Goal: Task Accomplishment & Management: Complete application form

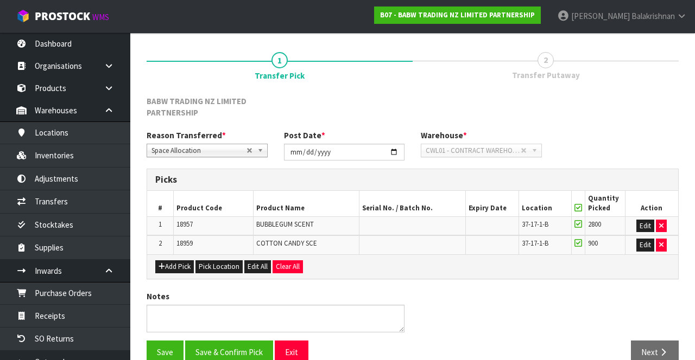
scroll to position [131, 0]
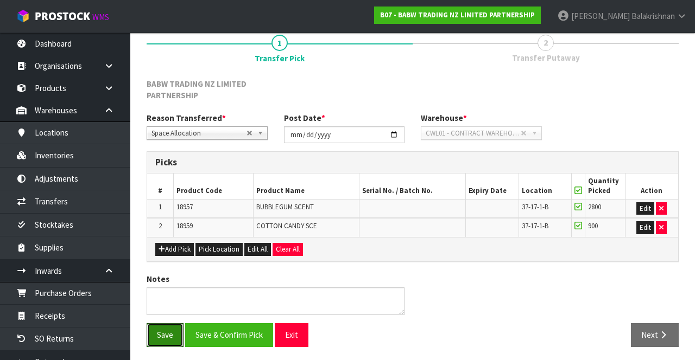
click at [154, 326] on button "Save" at bounding box center [165, 334] width 37 height 23
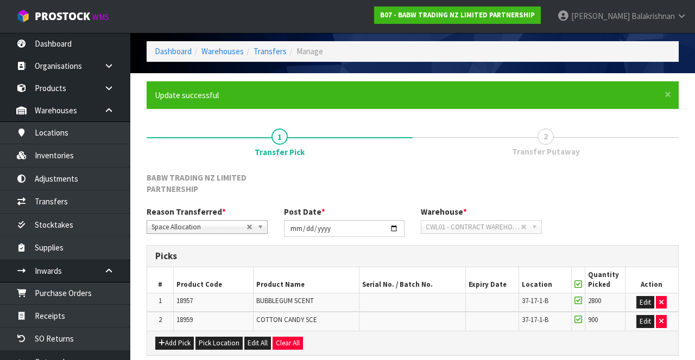
scroll to position [0, 0]
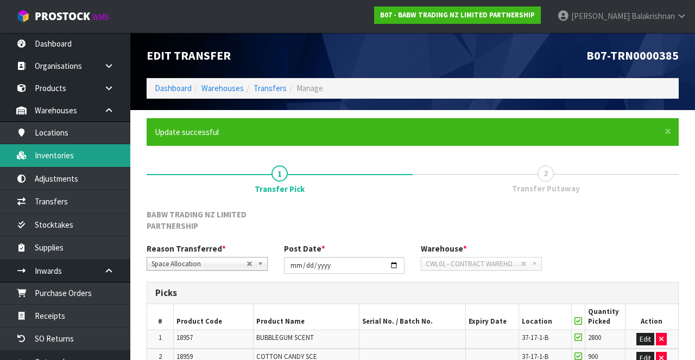
click at [71, 155] on link "Inventories" at bounding box center [65, 155] width 130 height 22
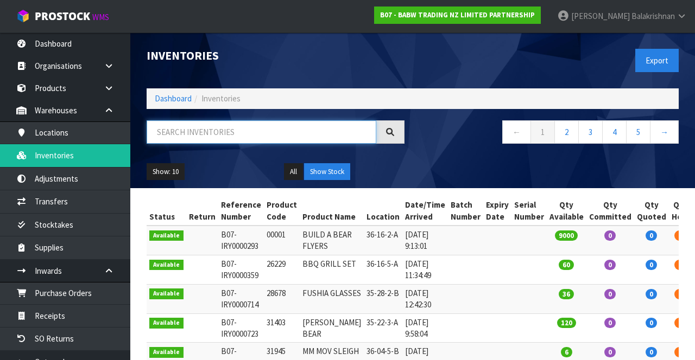
click at [249, 131] on input "text" at bounding box center [262, 131] width 230 height 23
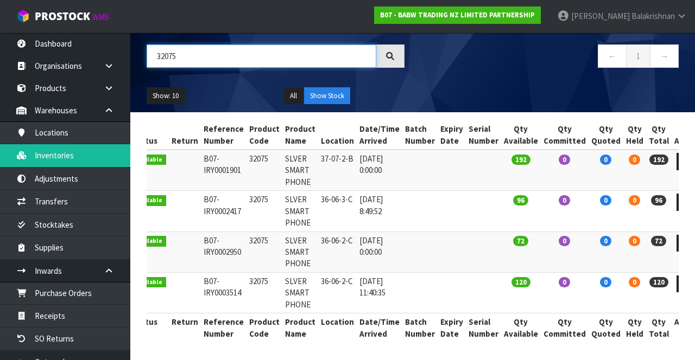
scroll to position [0, 17]
type input "32075"
copy td "32075"
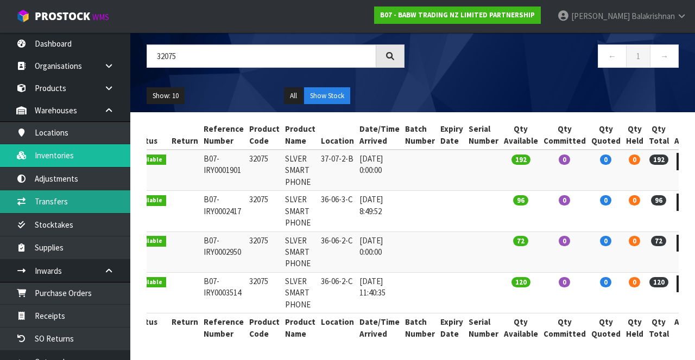
click at [74, 200] on link "Transfers" at bounding box center [65, 201] width 130 height 22
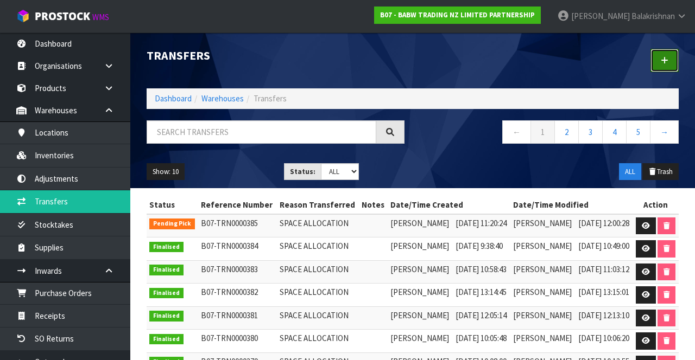
click at [665, 59] on icon at bounding box center [664, 60] width 8 height 8
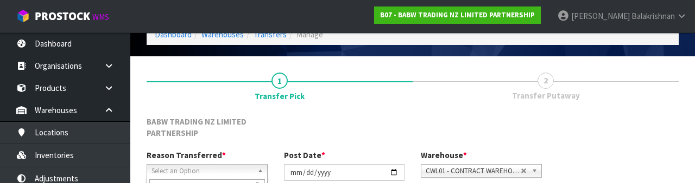
scroll to position [141, 0]
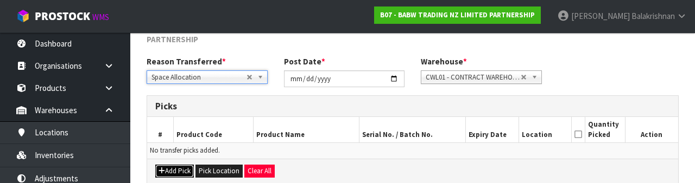
click at [173, 165] on button "Add Pick" at bounding box center [174, 171] width 39 height 13
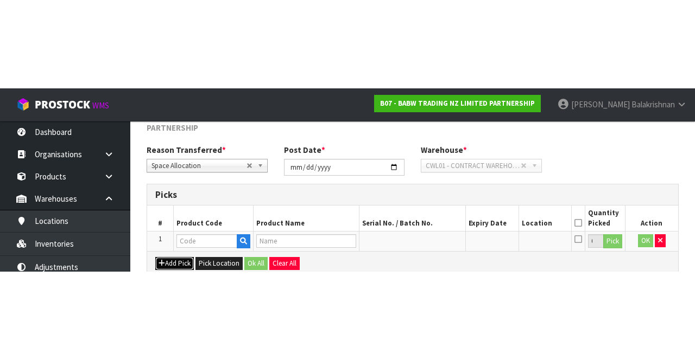
scroll to position [74, 0]
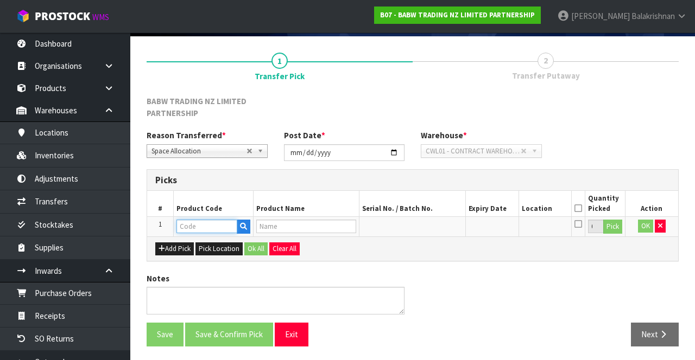
paste input "32075"
type input "32075"
type input "SLVER SMART PHONE"
type input "32075"
click at [613, 226] on button "Pick" at bounding box center [612, 227] width 19 height 14
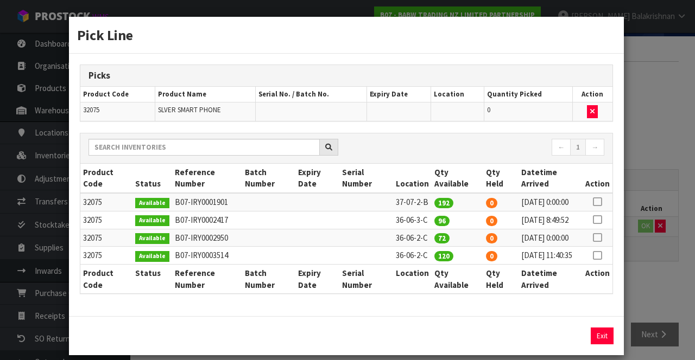
click at [599, 202] on icon at bounding box center [597, 202] width 9 height 1
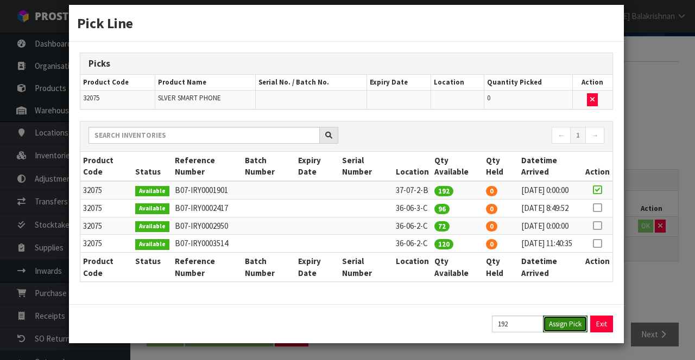
click at [562, 326] on button "Assign Pick" at bounding box center [565, 324] width 45 height 17
type input "192"
click at [600, 325] on button "Exit" at bounding box center [601, 324] width 23 height 17
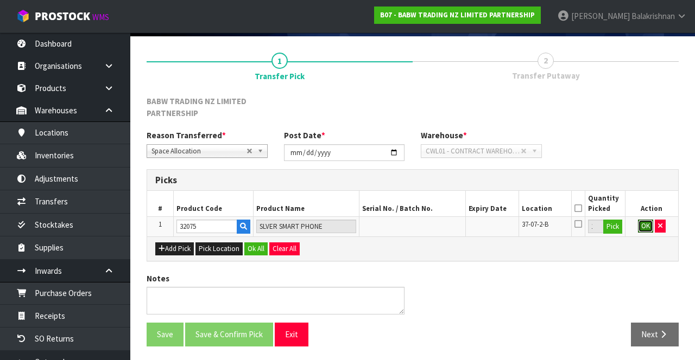
click at [645, 223] on button "OK" at bounding box center [645, 226] width 15 height 13
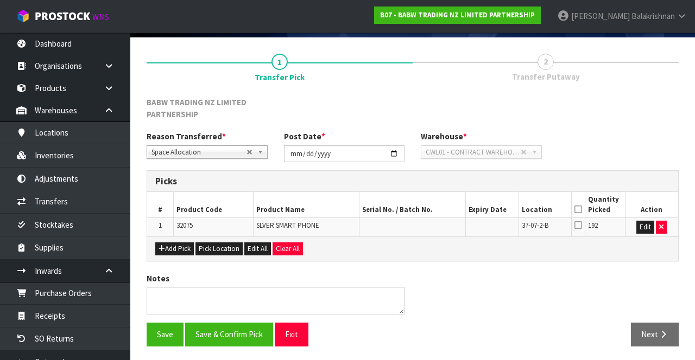
click at [580, 209] on icon at bounding box center [578, 209] width 8 height 1
click at [154, 334] on button "Save" at bounding box center [165, 334] width 37 height 23
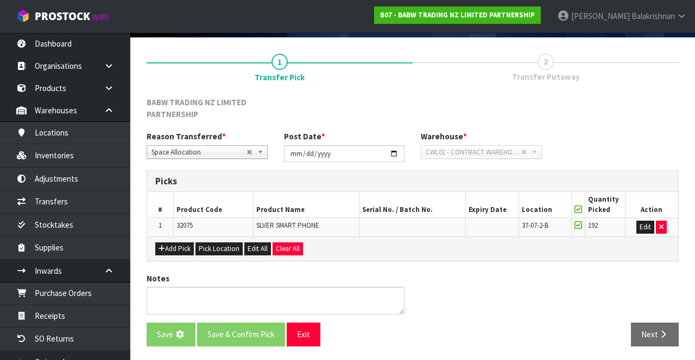
scroll to position [0, 0]
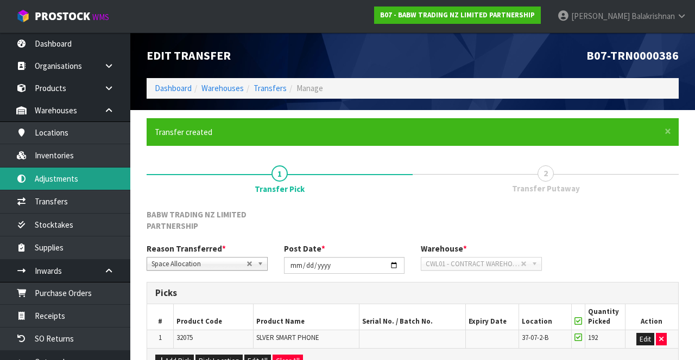
click at [75, 178] on link "Adjustments" at bounding box center [65, 179] width 130 height 22
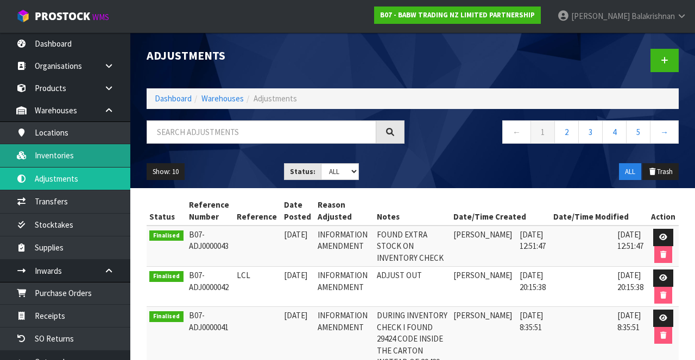
click at [80, 154] on link "Inventories" at bounding box center [65, 155] width 130 height 22
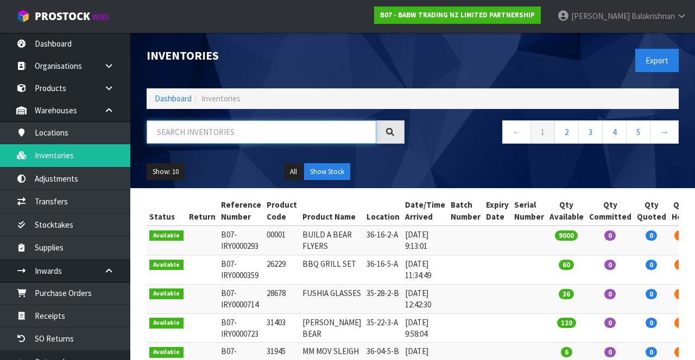
click at [221, 134] on input "text" at bounding box center [262, 131] width 230 height 23
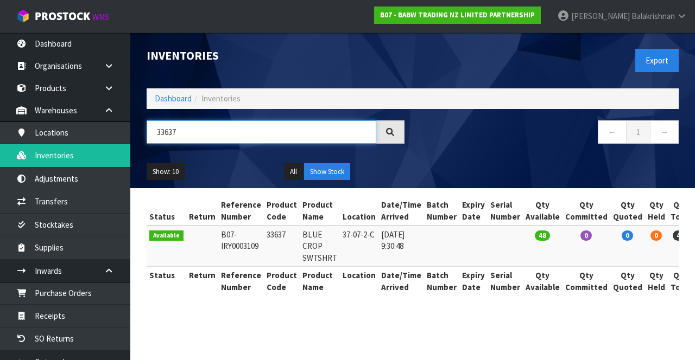
type input "33637"
copy td "33637"
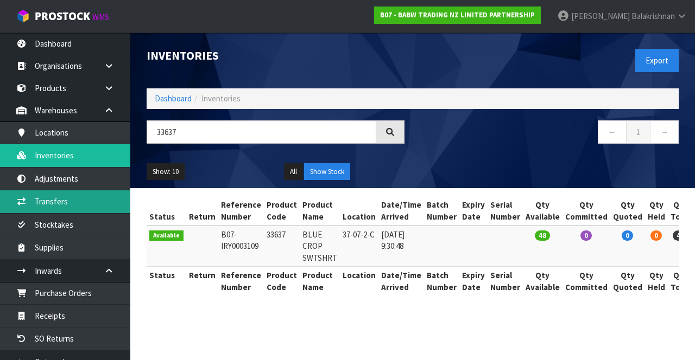
click at [75, 202] on link "Transfers" at bounding box center [65, 201] width 130 height 22
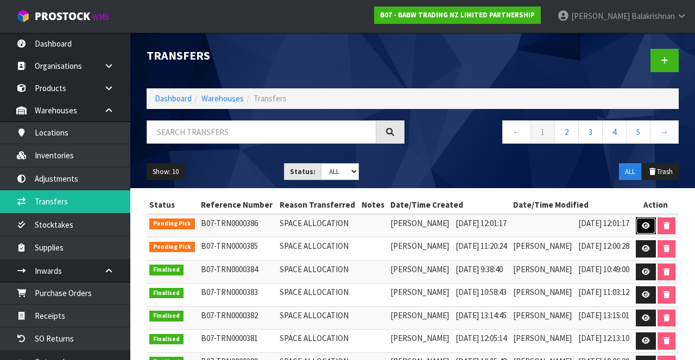
click at [650, 230] on icon at bounding box center [645, 226] width 8 height 7
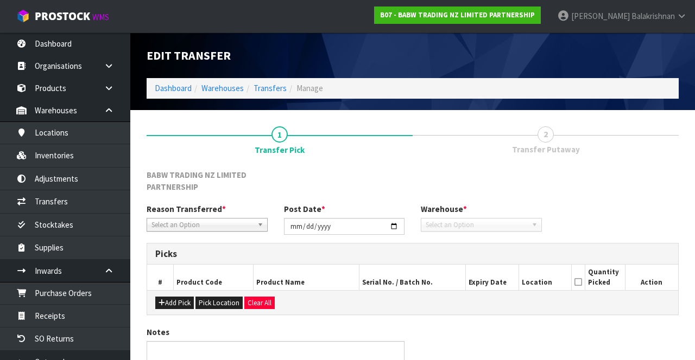
type input "[DATE]"
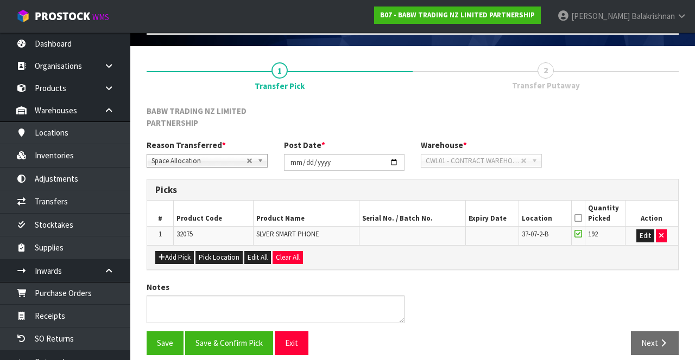
scroll to position [62, 0]
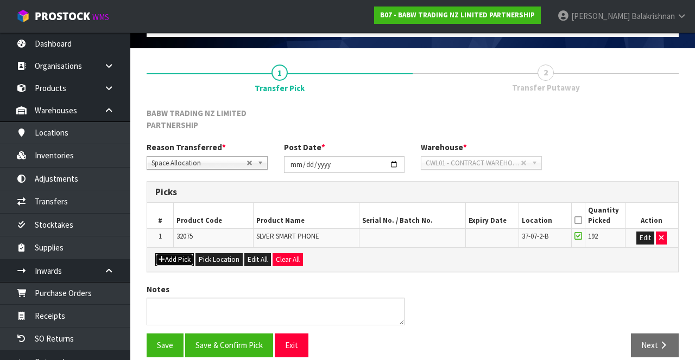
click at [161, 256] on icon "button" at bounding box center [161, 259] width 7 height 7
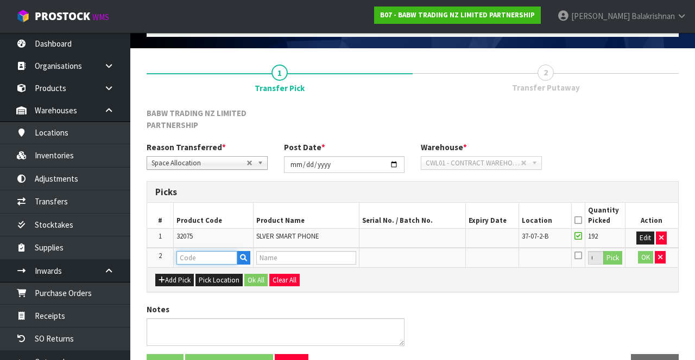
paste input "33637"
type input "33637"
type input "BLUE CROP SWTSHRT"
type input "33637"
click at [616, 258] on button "Pick" at bounding box center [612, 258] width 19 height 14
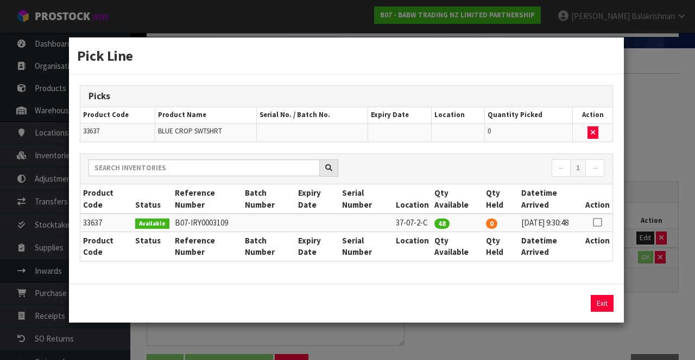
click at [601, 223] on icon at bounding box center [597, 223] width 9 height 1
click at [566, 306] on button "Assign Pick" at bounding box center [565, 303] width 45 height 17
type input "48"
click at [607, 303] on button "Exit" at bounding box center [601, 303] width 23 height 17
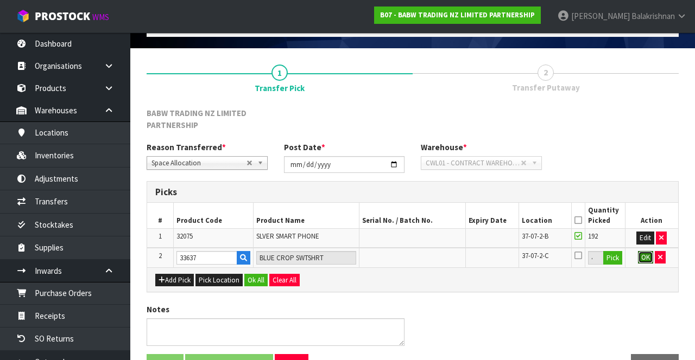
click at [640, 260] on button "OK" at bounding box center [645, 257] width 15 height 13
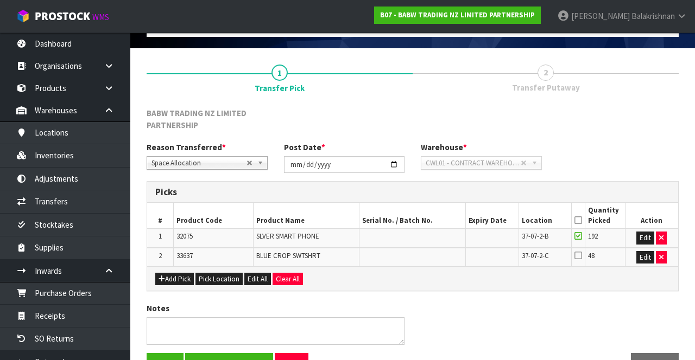
click at [581, 220] on icon at bounding box center [578, 220] width 8 height 1
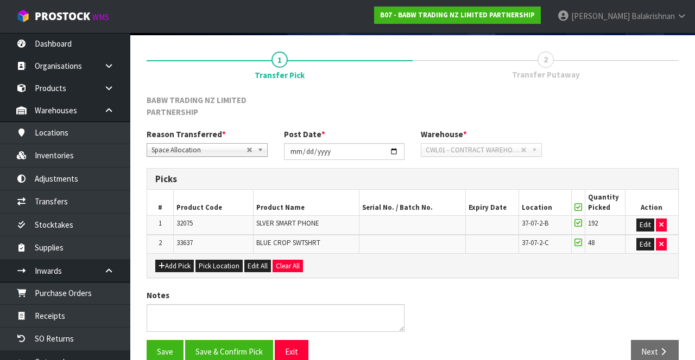
scroll to position [91, 0]
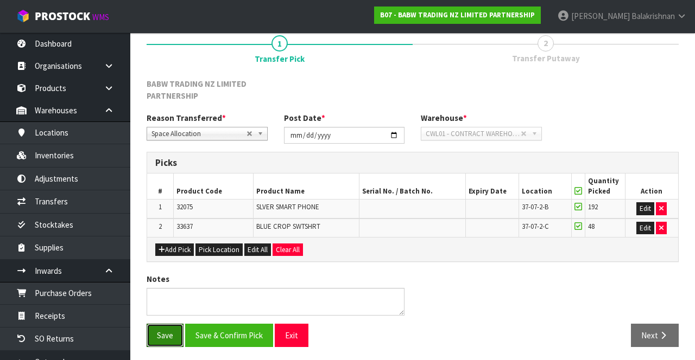
click at [154, 329] on button "Save" at bounding box center [165, 335] width 37 height 23
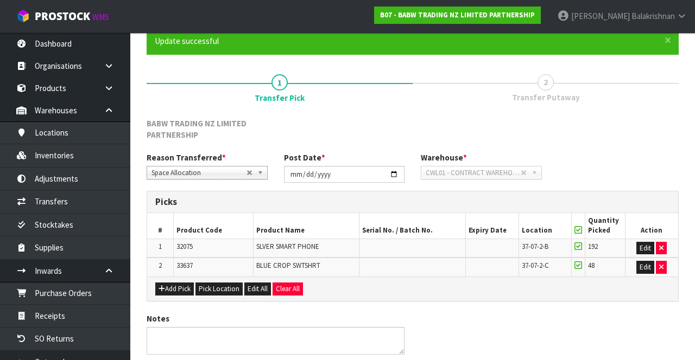
scroll to position [0, 0]
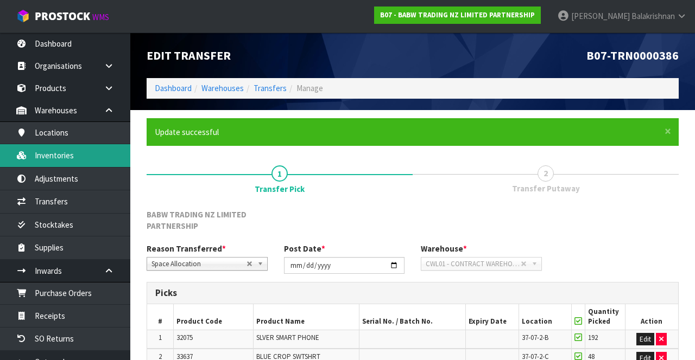
click at [61, 155] on link "Inventories" at bounding box center [65, 155] width 130 height 22
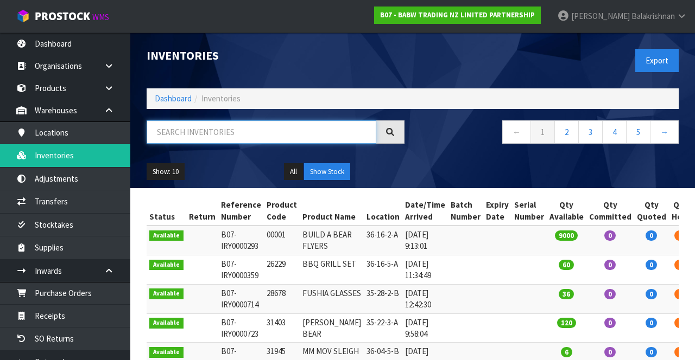
click at [233, 128] on input "text" at bounding box center [262, 131] width 230 height 23
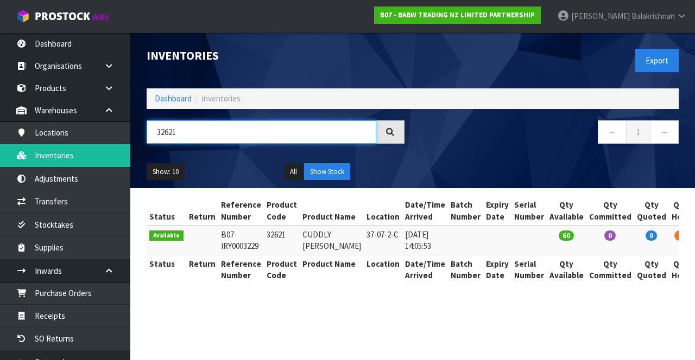
type input "32621"
copy td "32621"
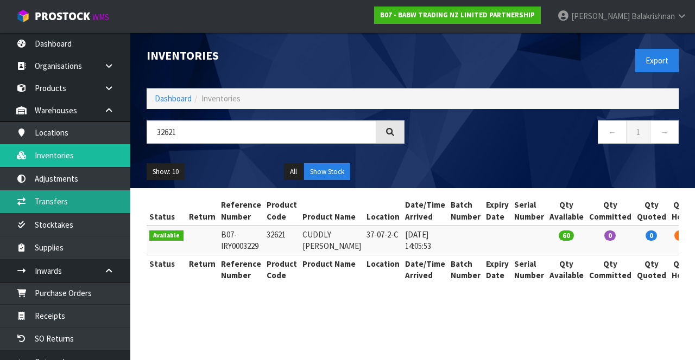
click at [77, 202] on link "Transfers" at bounding box center [65, 201] width 130 height 22
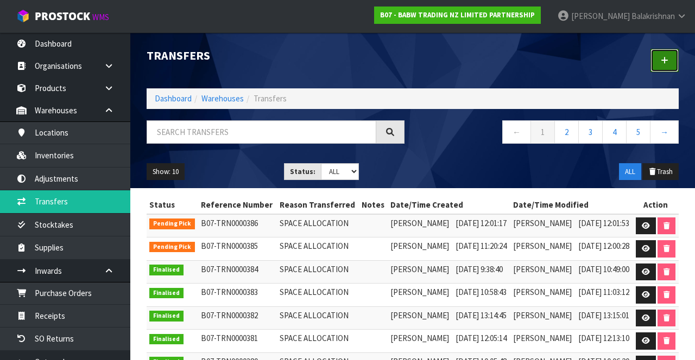
click at [664, 67] on link at bounding box center [664, 60] width 28 height 23
click at [656, 231] on link at bounding box center [645, 226] width 20 height 17
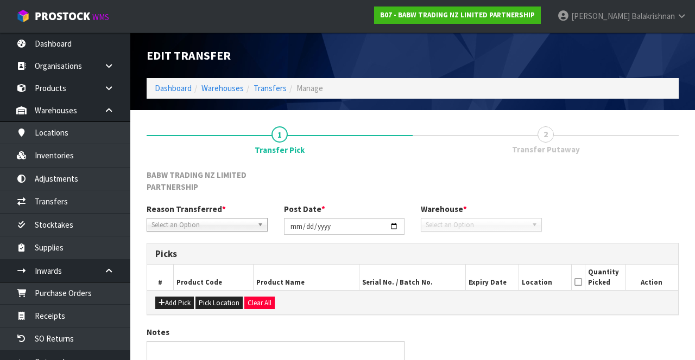
type input "[DATE]"
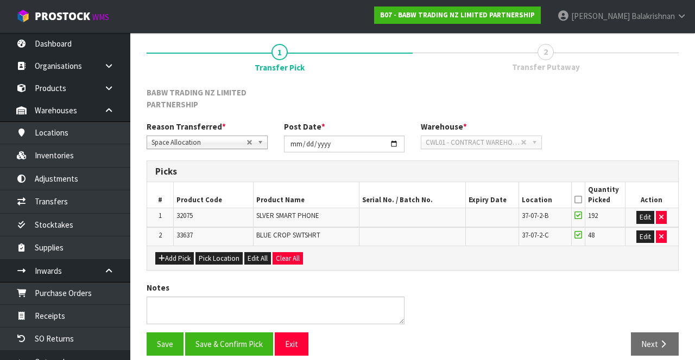
scroll to position [91, 0]
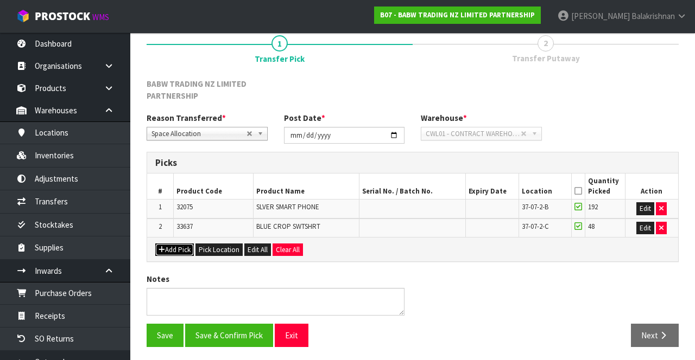
click at [169, 246] on button "Add Pick" at bounding box center [174, 250] width 39 height 13
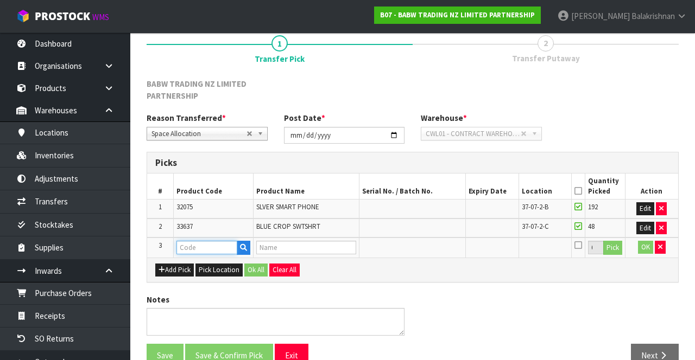
paste input "32621"
type input "32621"
type input "CUDDLY [PERSON_NAME]"
type input "32621"
click at [619, 244] on button "Pick" at bounding box center [612, 248] width 19 height 14
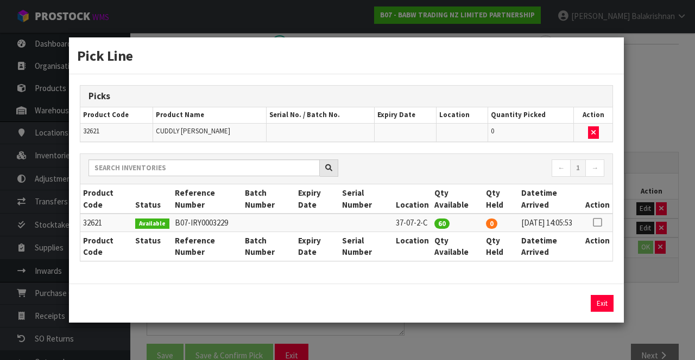
click at [600, 223] on icon at bounding box center [597, 223] width 9 height 1
click at [557, 308] on button "Assign Pick" at bounding box center [565, 303] width 45 height 17
type input "60"
click at [606, 304] on button "Exit" at bounding box center [601, 303] width 23 height 17
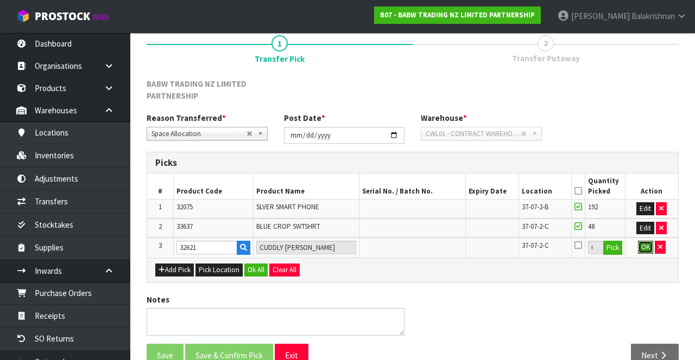
click at [647, 249] on button "OK" at bounding box center [645, 247] width 15 height 13
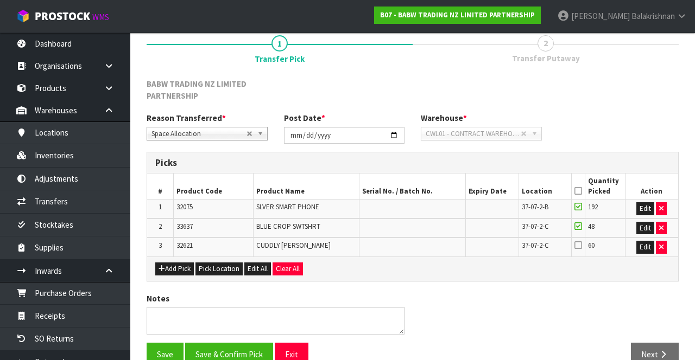
click at [581, 245] on icon at bounding box center [578, 245] width 8 height 9
click at [0, 0] on input "checkbox" at bounding box center [0, 0] width 0 height 0
click at [165, 343] on button "Save" at bounding box center [165, 354] width 37 height 23
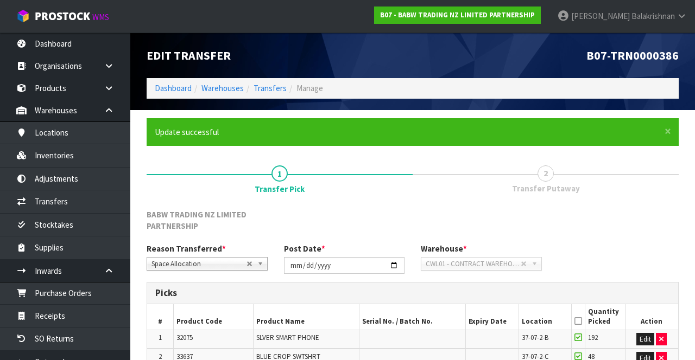
scroll to position [150, 0]
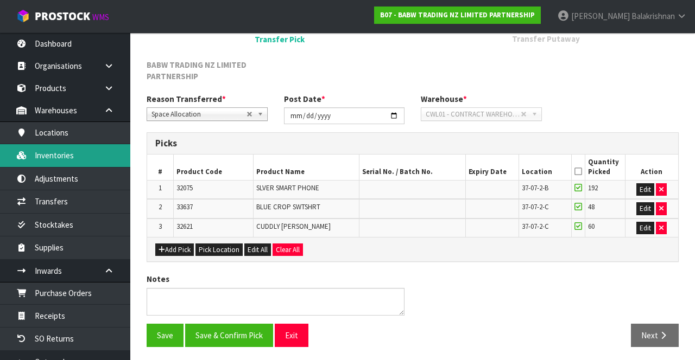
click at [55, 161] on link "Inventories" at bounding box center [65, 155] width 130 height 22
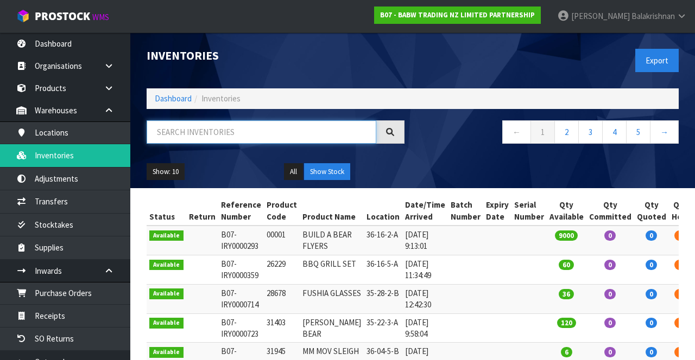
click at [245, 128] on input "text" at bounding box center [262, 131] width 230 height 23
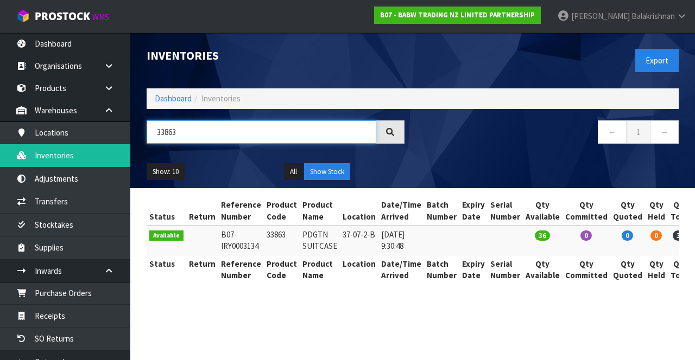
type input "33863"
copy td "33863"
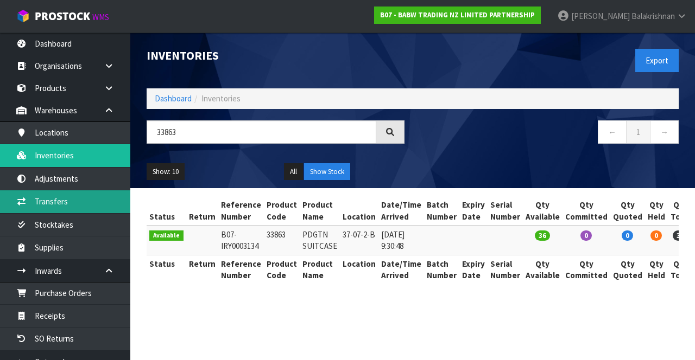
click at [82, 207] on link "Transfers" at bounding box center [65, 201] width 130 height 22
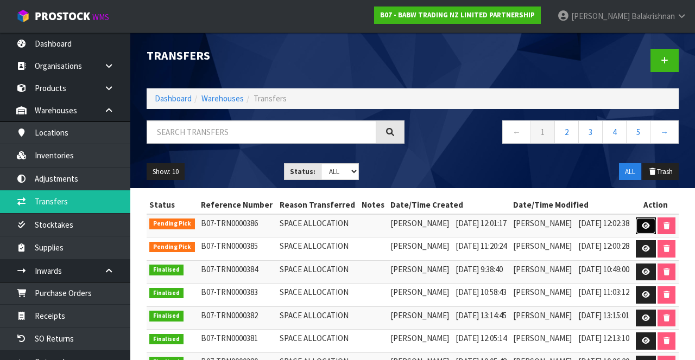
click at [650, 230] on icon at bounding box center [645, 226] width 8 height 7
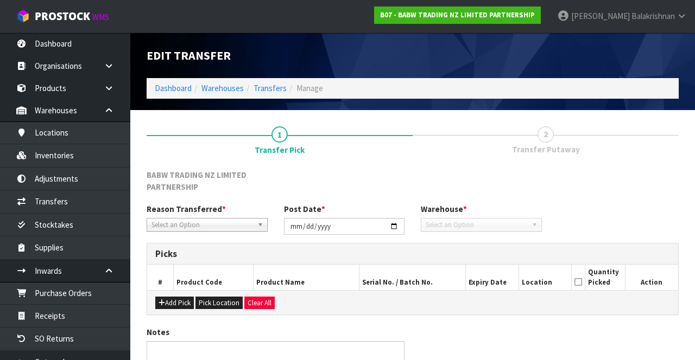
type input "[DATE]"
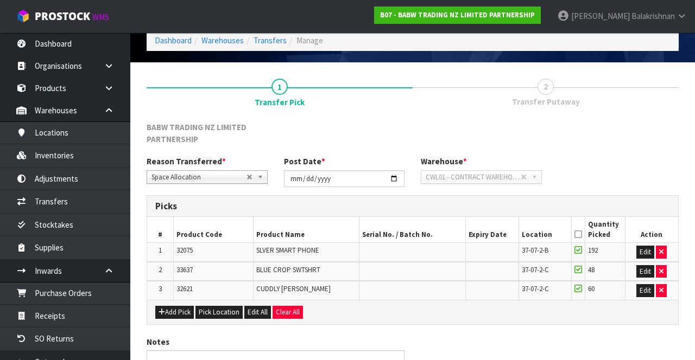
scroll to position [110, 0]
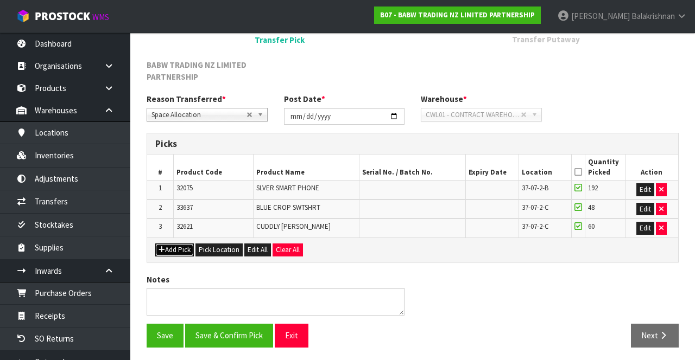
click at [173, 246] on button "Add Pick" at bounding box center [174, 250] width 39 height 13
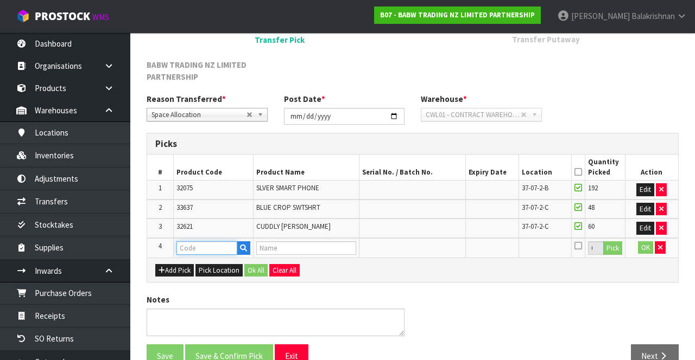
paste input "33863"
type input "33863"
type input "PDGTN SUITCASE"
type input "33863"
click at [618, 245] on button "Pick" at bounding box center [612, 248] width 19 height 14
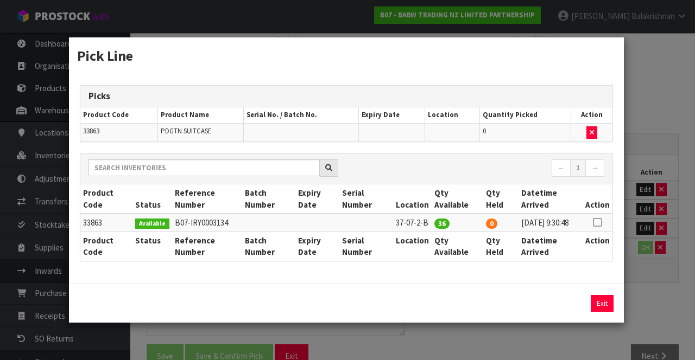
click at [599, 223] on icon at bounding box center [597, 223] width 9 height 1
click at [567, 312] on button "Assign Pick" at bounding box center [565, 303] width 45 height 17
type input "36"
click at [600, 307] on button "Exit" at bounding box center [601, 303] width 23 height 17
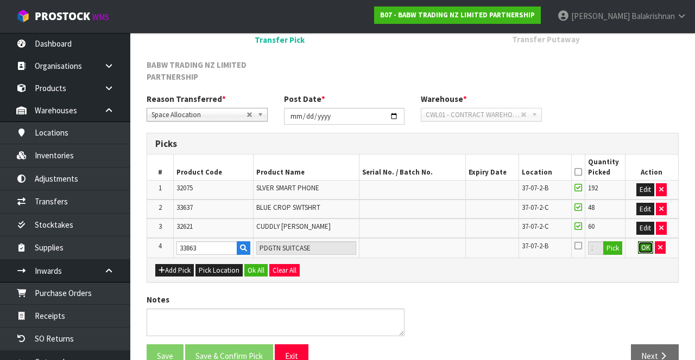
click at [641, 246] on button "OK" at bounding box center [645, 247] width 15 height 13
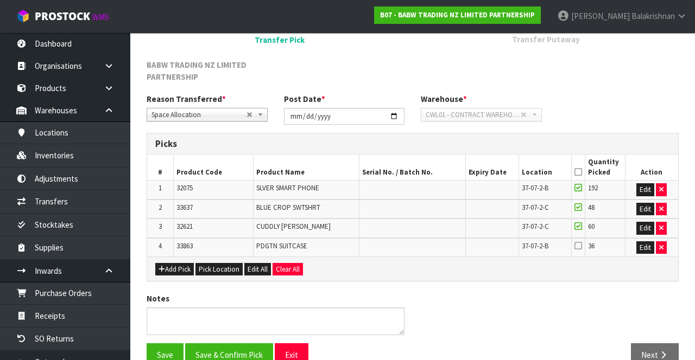
click at [580, 245] on icon at bounding box center [578, 245] width 8 height 9
click at [0, 0] on input "checkbox" at bounding box center [0, 0] width 0 height 0
click at [157, 349] on button "Save" at bounding box center [165, 355] width 37 height 23
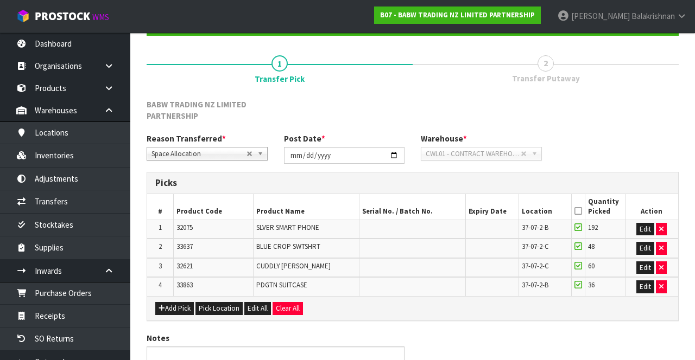
scroll to position [0, 0]
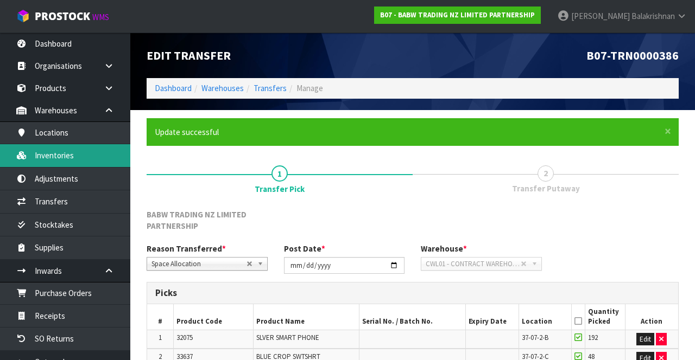
click at [75, 152] on link "Inventories" at bounding box center [65, 155] width 130 height 22
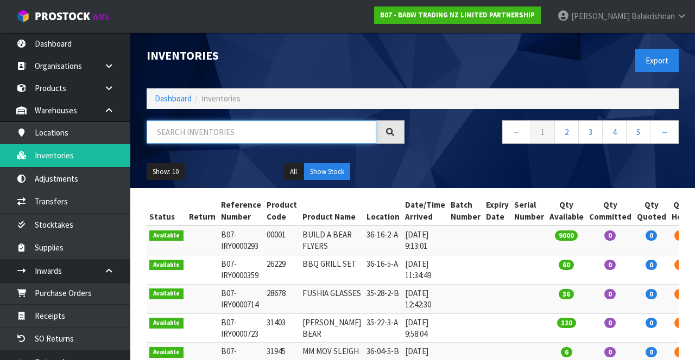
click at [249, 127] on input "text" at bounding box center [262, 131] width 230 height 23
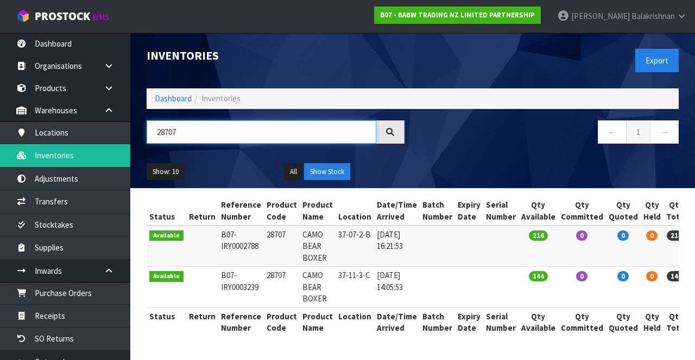
type input "28707"
copy td "28707"
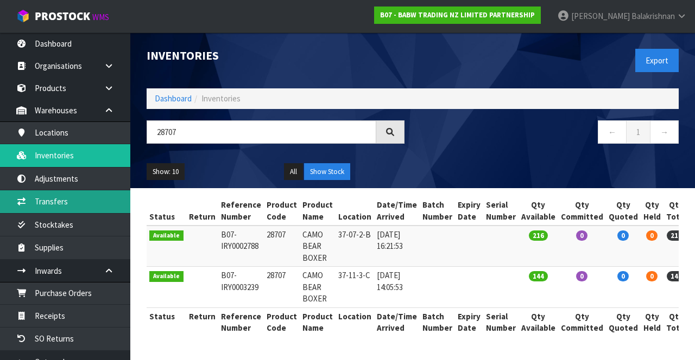
click at [74, 202] on link "Transfers" at bounding box center [65, 201] width 130 height 22
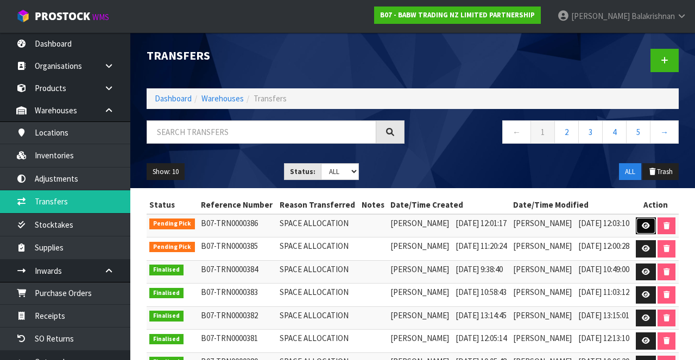
click at [654, 231] on link at bounding box center [645, 226] width 20 height 17
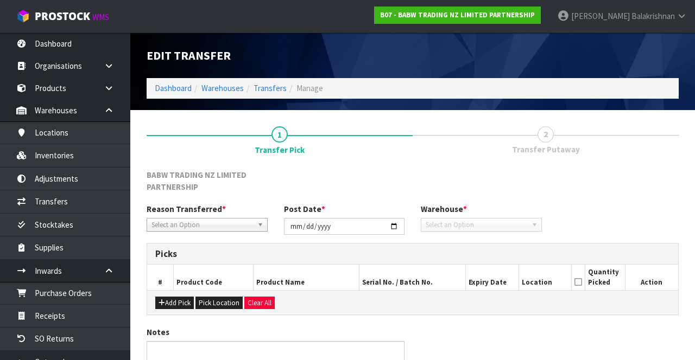
type input "[DATE]"
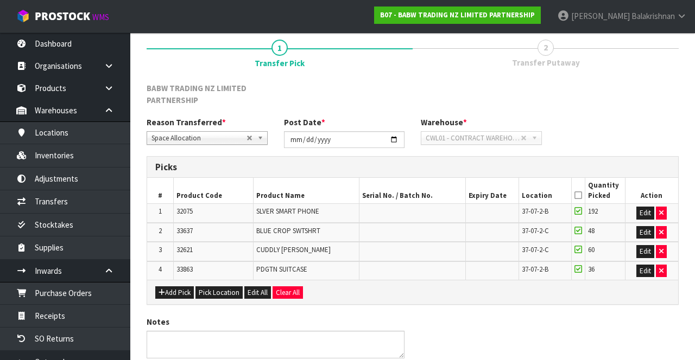
scroll to position [129, 0]
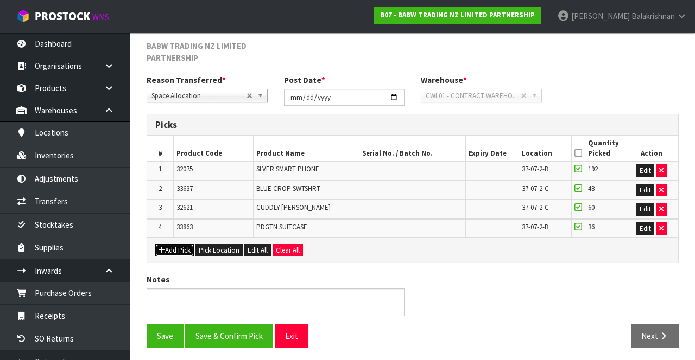
click at [171, 248] on button "Add Pick" at bounding box center [174, 250] width 39 height 13
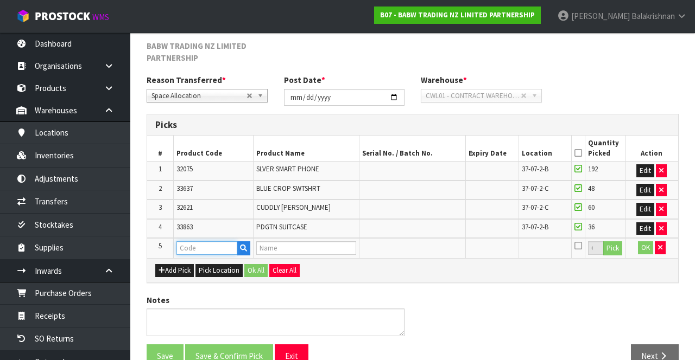
paste input "28707"
type input "28707"
type input "CAMO BEAR BOXER"
click at [618, 244] on button "Pick" at bounding box center [612, 248] width 19 height 14
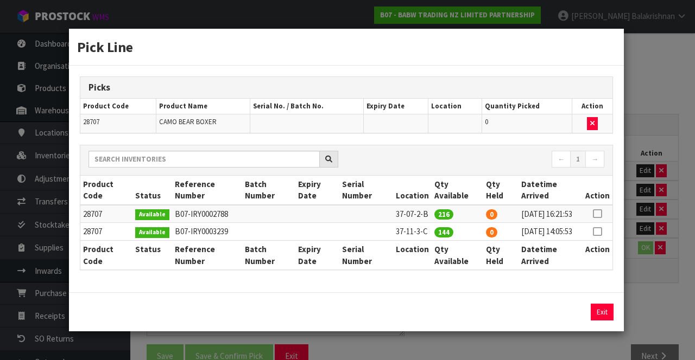
click at [598, 214] on icon at bounding box center [597, 214] width 9 height 1
click at [560, 318] on button "Assign Pick" at bounding box center [565, 312] width 45 height 17
type input "216"
click at [602, 321] on button "Exit" at bounding box center [601, 312] width 23 height 17
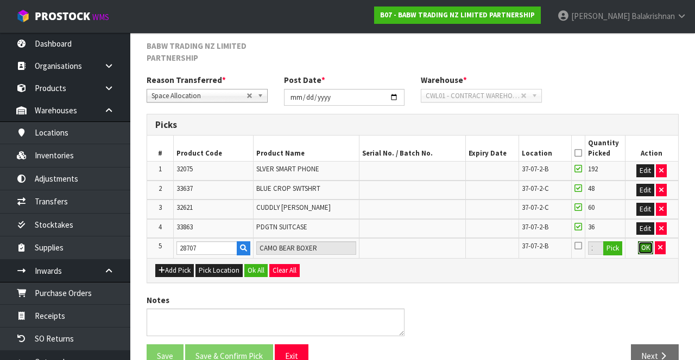
click at [641, 247] on button "OK" at bounding box center [645, 247] width 15 height 13
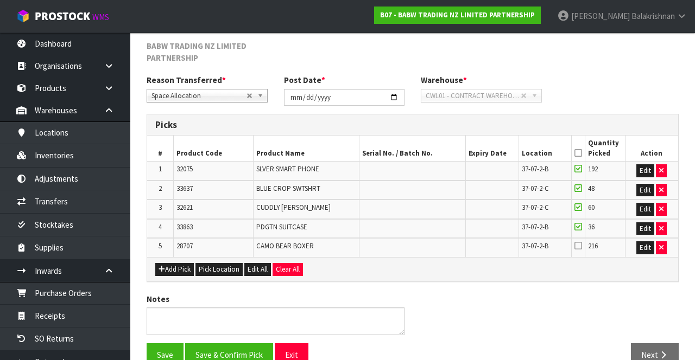
click at [581, 153] on icon at bounding box center [578, 153] width 8 height 1
click at [156, 347] on button "Save" at bounding box center [165, 355] width 37 height 23
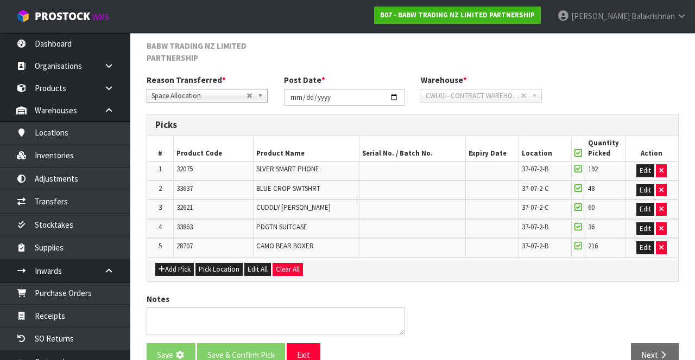
scroll to position [0, 0]
